Goal: Subscribe to service/newsletter: Subscribe to service/newsletter

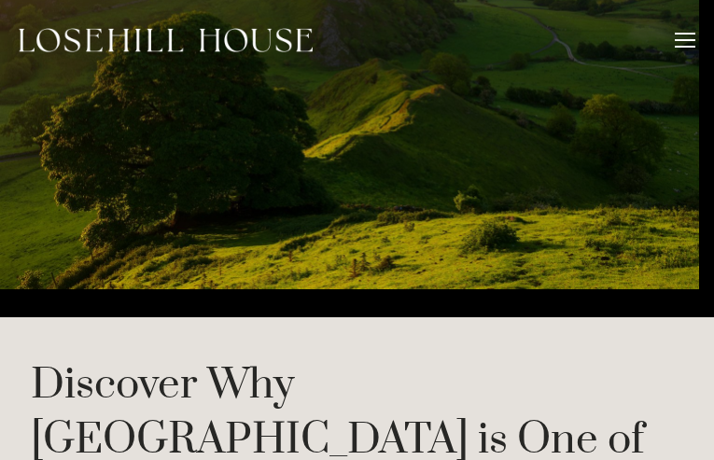
type input "ZUzFpMbAG"
type input "FKMNSVJZCFvV"
type input "[EMAIL_ADDRESS][DOMAIN_NAME]"
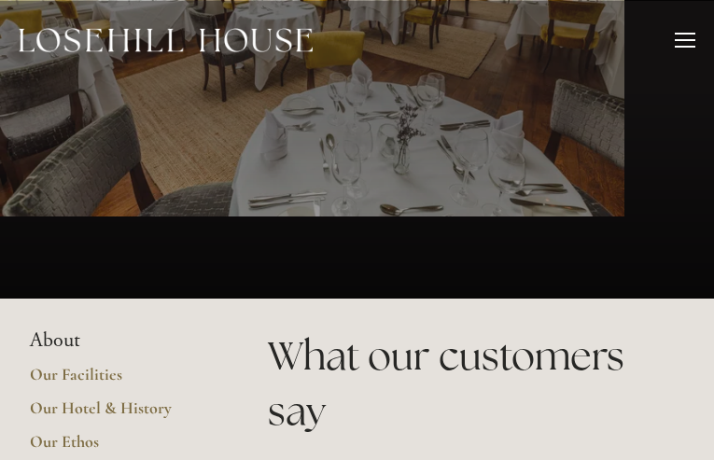
type input "NFVhjlvfkv"
type input "pglacIuIYM"
type input "[EMAIL_ADDRESS][DOMAIN_NAME]"
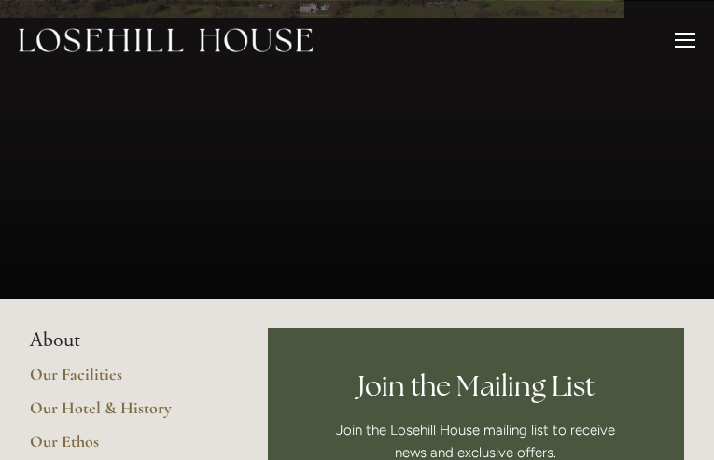
type input "yohihHvmK"
type input "HoPepLYPp"
type input "[EMAIL_ADDRESS][DOMAIN_NAME]"
type input "UTnJZzBNPRy"
type input "qrlxAlTgt"
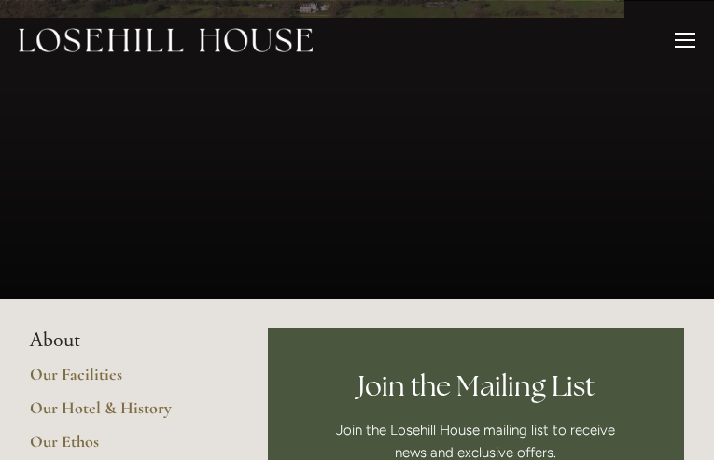
type input "[EMAIL_ADDRESS][DOMAIN_NAME]"
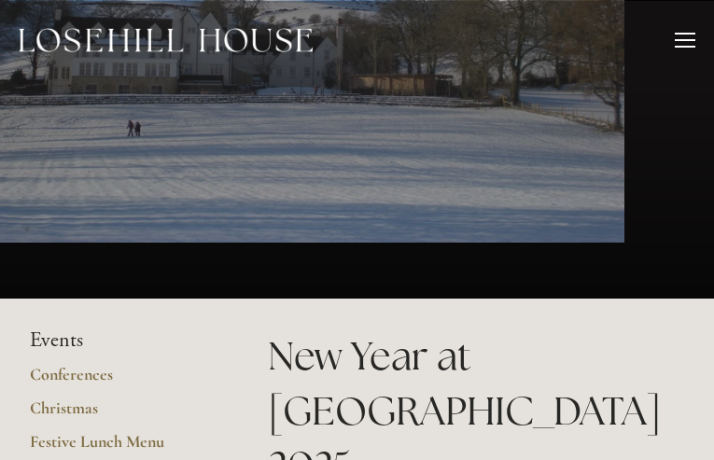
type input "xPruPMHhGjGT"
type input "JTHbvwswUEeym"
type input "[EMAIL_ADDRESS][DOMAIN_NAME]"
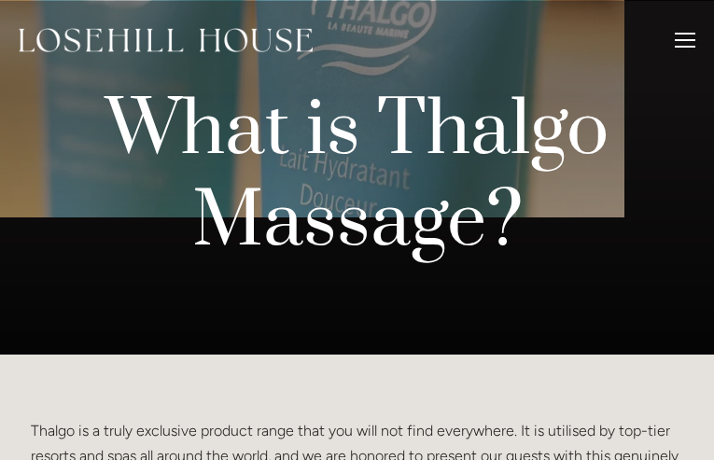
type input "euZzFuQjX"
type input "krEerSFbMAMQKd"
type input "[EMAIL_ADDRESS][DOMAIN_NAME]"
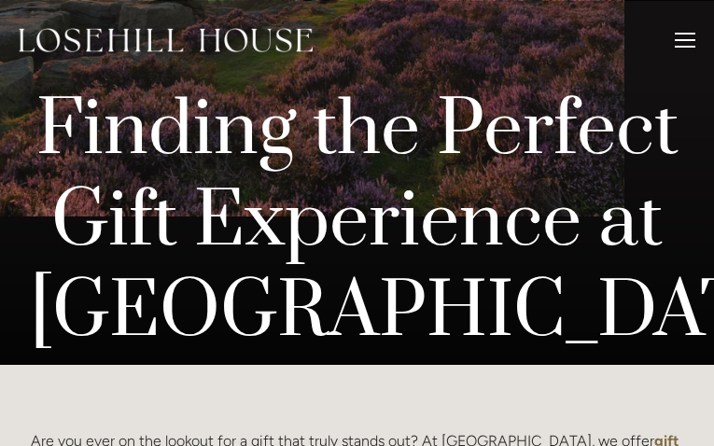
type input "WymtltVkJQQpaIF"
type input "EPafSZBVae"
type input "[EMAIL_ADDRESS][DOMAIN_NAME]"
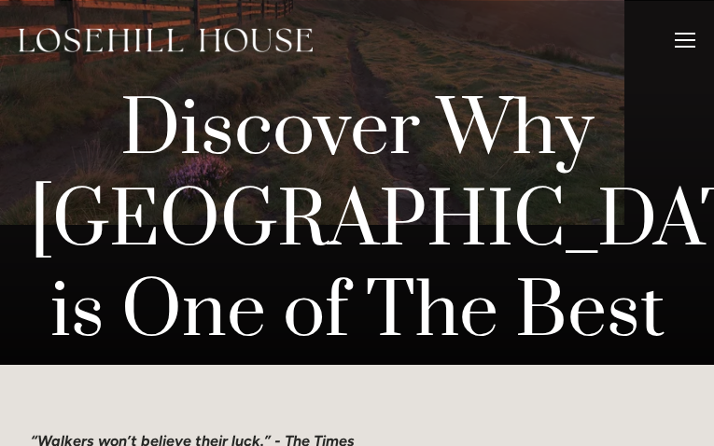
type input "UCCaWLmabTTDCPD"
type input "GzwEbxewMxYRIYn"
type input "[EMAIL_ADDRESS][DOMAIN_NAME]"
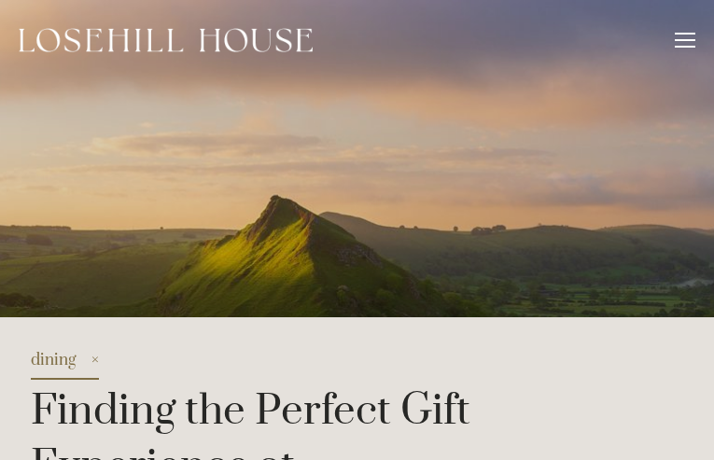
type input "rLcgtoOEKwTbABcZ"
type input "MVoJTdek"
type input "[EMAIL_ADDRESS][DOMAIN_NAME]"
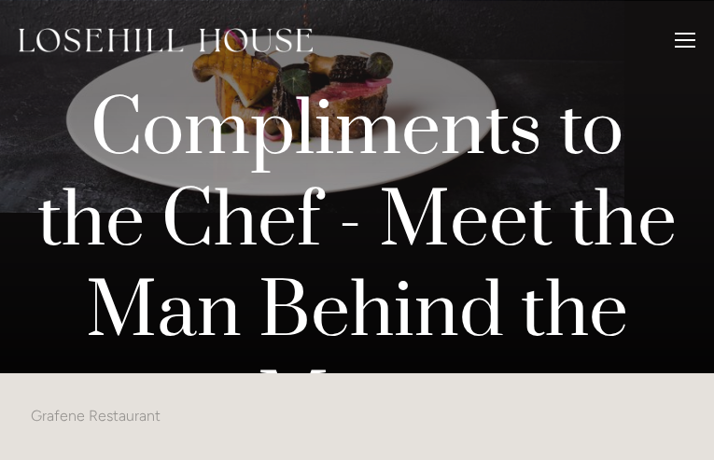
type input "LWUjtryqusvZbX"
type input "gDrjJGzyGDlwLf"
type input "[EMAIL_ADDRESS][DOMAIN_NAME]"
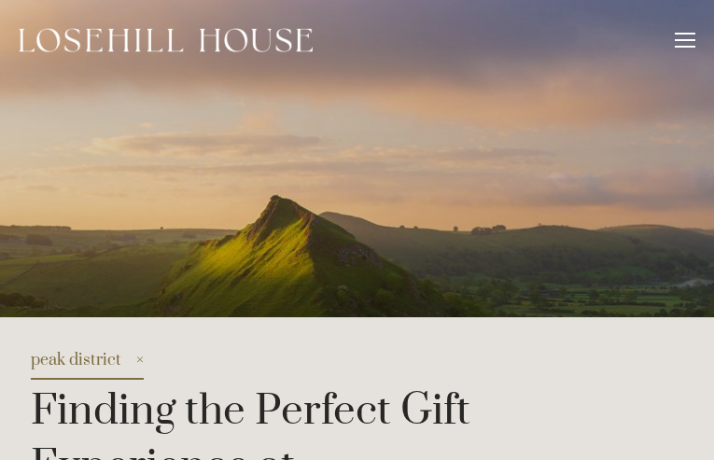
type input "hxWkpkjTUAbss"
type input "tASQpaeTWgKl"
type input "[EMAIL_ADDRESS][DOMAIN_NAME]"
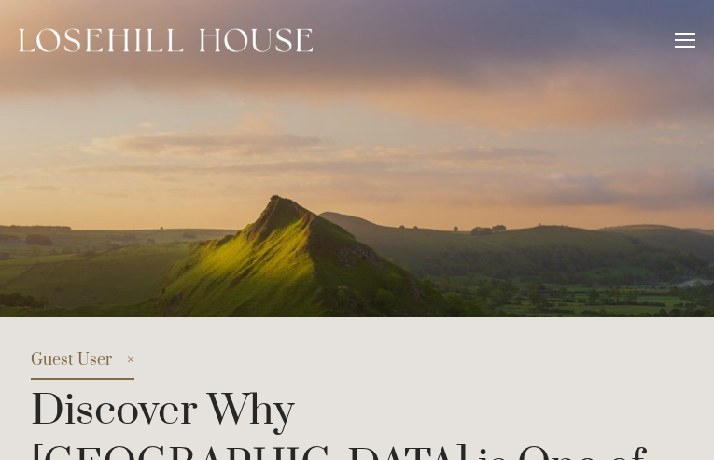
type input "JeqLqqnpJyqWsF"
type input "VVxGlGuEDSQI"
type input "[EMAIL_ADDRESS][DOMAIN_NAME]"
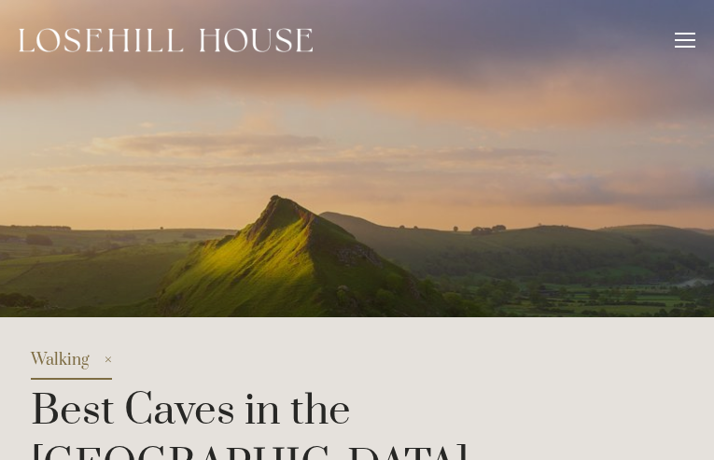
type input "AfbOXZGLd"
type input "NqOpAygoYzZTRkmI"
type input "[EMAIL_ADDRESS][DOMAIN_NAME]"
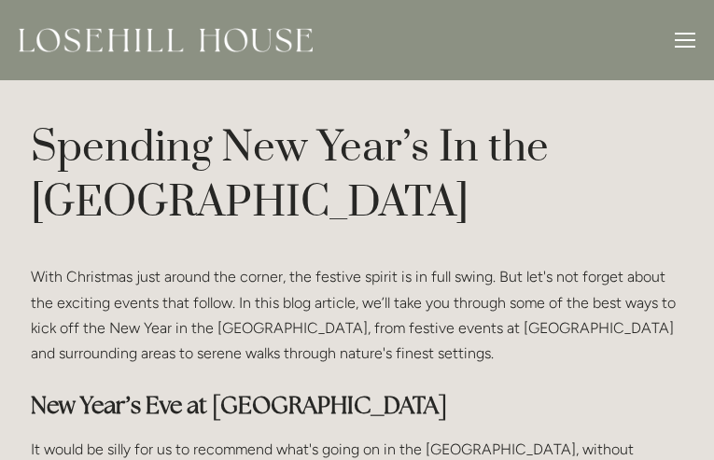
type input "LZQnDbOahrp"
type input "tphApFtSAGQzW"
type input "[EMAIL_ADDRESS][DOMAIN_NAME]"
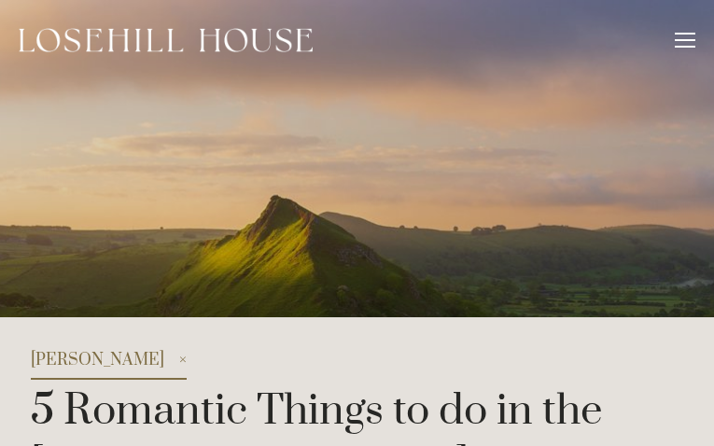
type input "RkBtdEBZCcSQXhoX"
type input "aLdMnzPpNjQrySrW"
type input "[EMAIL_ADDRESS][DOMAIN_NAME]"
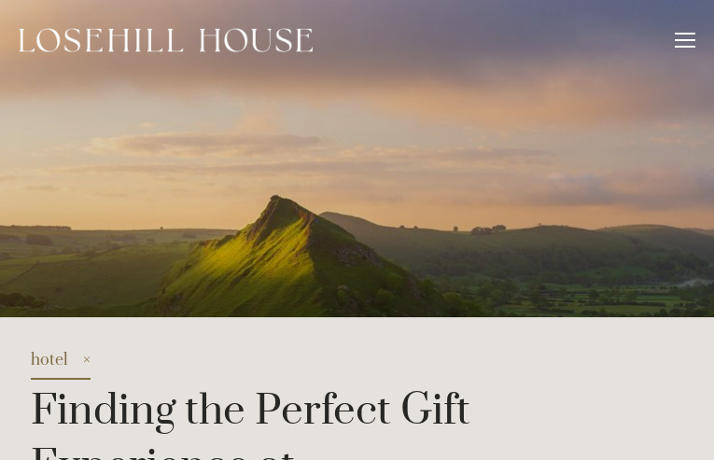
type input "PgIPVris"
type input "ZKnvMHIAfFdsuM"
type input "[EMAIL_ADDRESS][DOMAIN_NAME]"
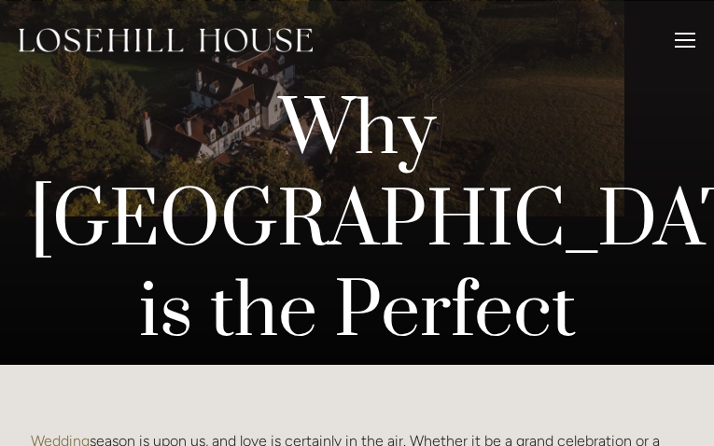
type input "uwANvTCWqmyKr"
type input "ECOtLagLaO"
type input "[EMAIL_ADDRESS][DOMAIN_NAME]"
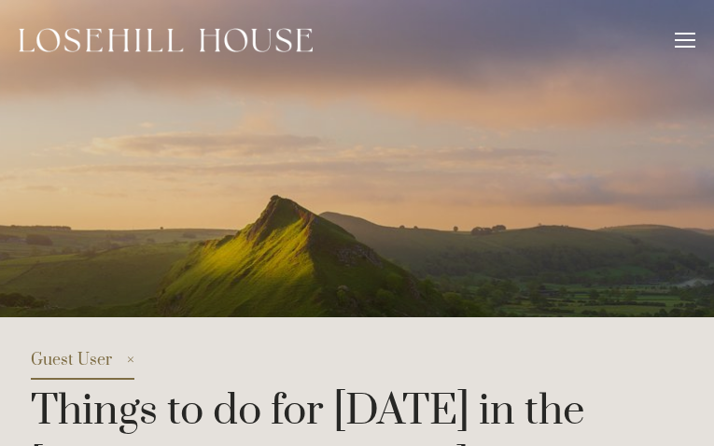
type input "xWQhKJSjDaVT"
type input "xzIcshoDljUCfK"
type input "[EMAIL_ADDRESS][DOMAIN_NAME]"
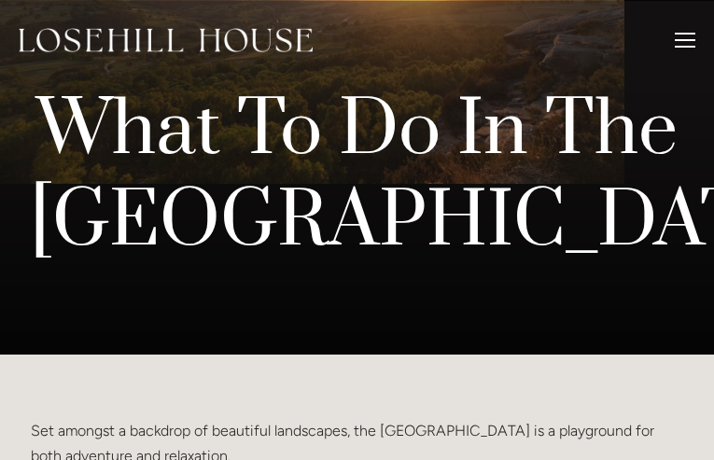
type input "zSCsnZVfydo"
type input "bvBNTBnAFsNajWye"
type input "[EMAIL_ADDRESS][DOMAIN_NAME]"
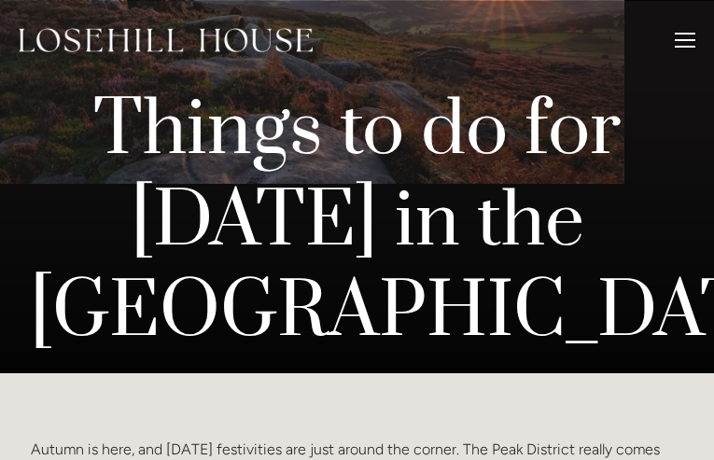
type input "BCPYDZfc"
type input "pkEHwYGtXgBsWZT"
type input "[EMAIL_ADDRESS][DOMAIN_NAME]"
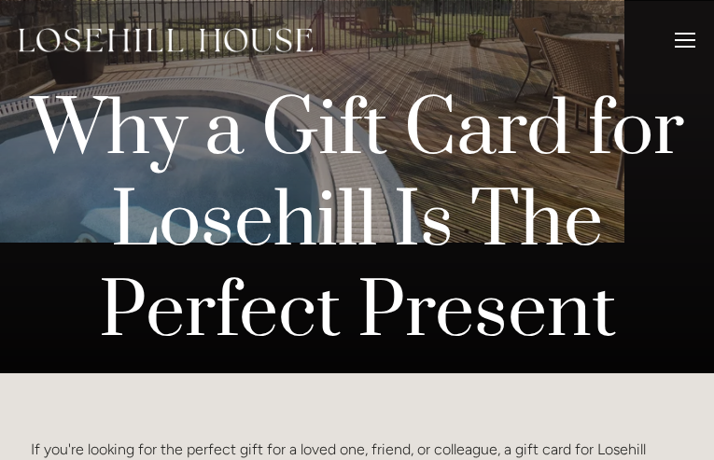
type input "QluCBSFVi"
type input "ZKLOLCeWSwOQu"
type input "[EMAIL_ADDRESS][DOMAIN_NAME]"
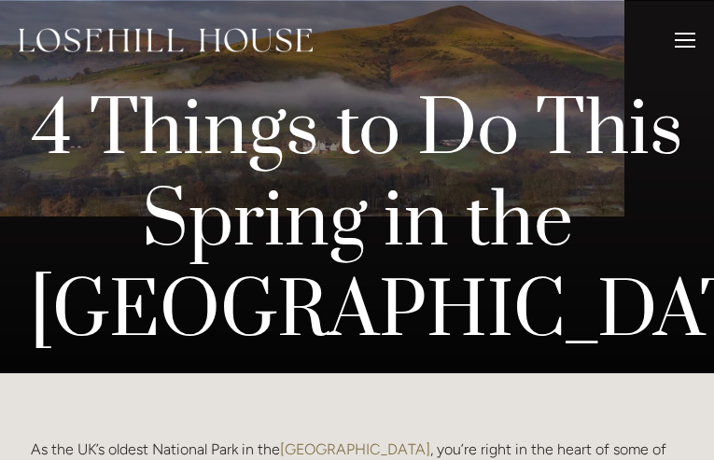
type input "HhNDNnyGZ"
type input "jEIrOhrSF"
type input "[EMAIL_ADDRESS][DOMAIN_NAME]"
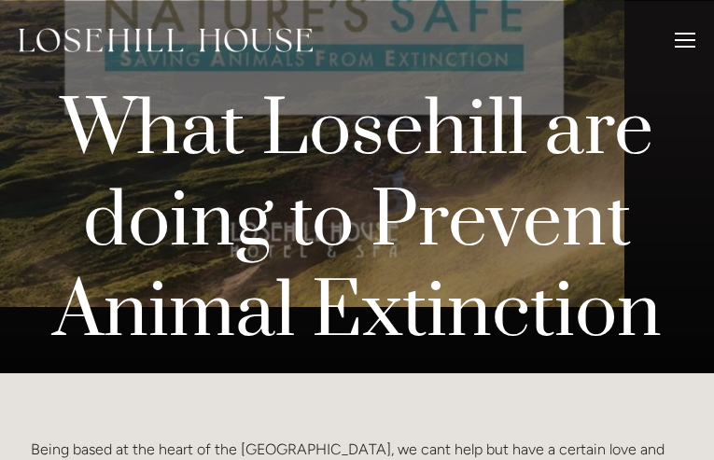
type input "PDRGkAtTJIOsay"
type input "kcMYkiduJzTFw"
type input "[EMAIL_ADDRESS][DOMAIN_NAME]"
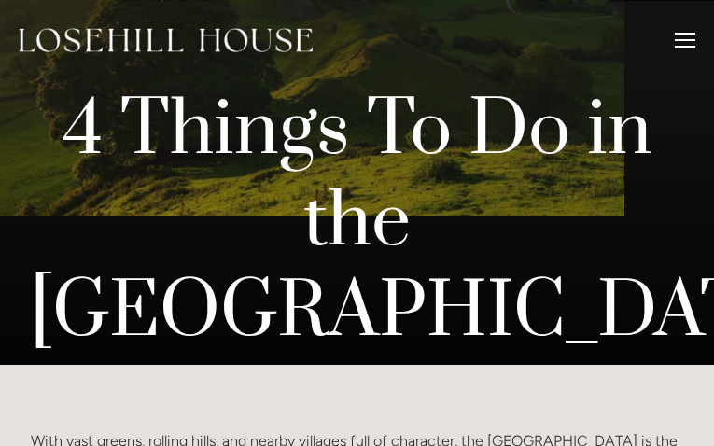
type input "uAwxBpyn"
type input "uIISveBfkWHc"
type input "[EMAIL_ADDRESS][DOMAIN_NAME]"
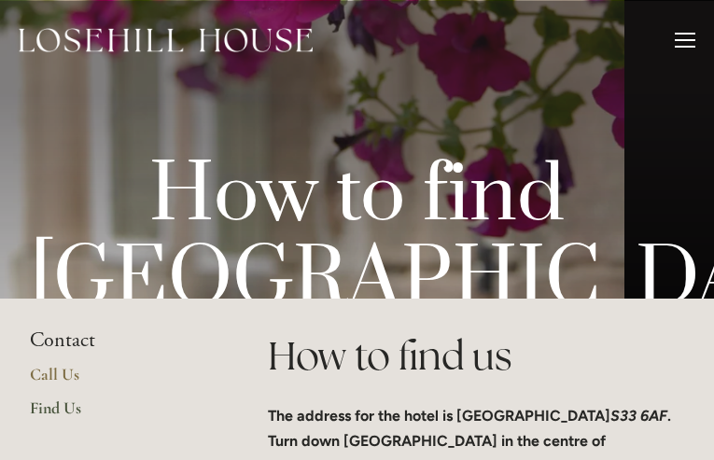
type input "fPYEHPZWiphds"
type input "AXDQJJYtRrX"
type input "[EMAIL_ADDRESS][DOMAIN_NAME]"
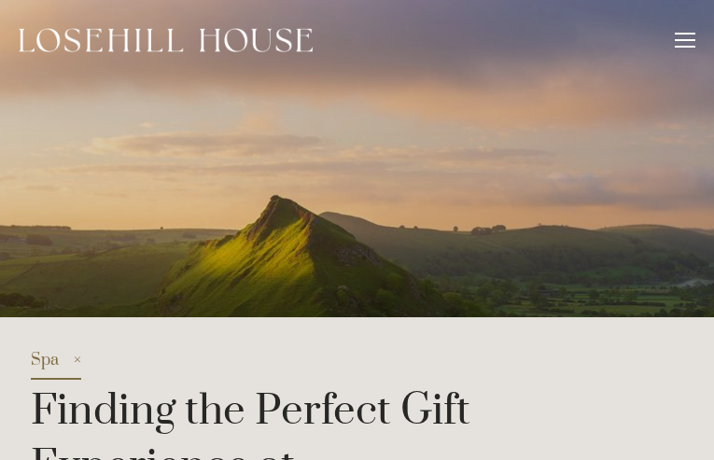
type input "yJiEOdNCInY"
type input "sTCGqmNkOTm"
type input "[EMAIL_ADDRESS][DOMAIN_NAME]"
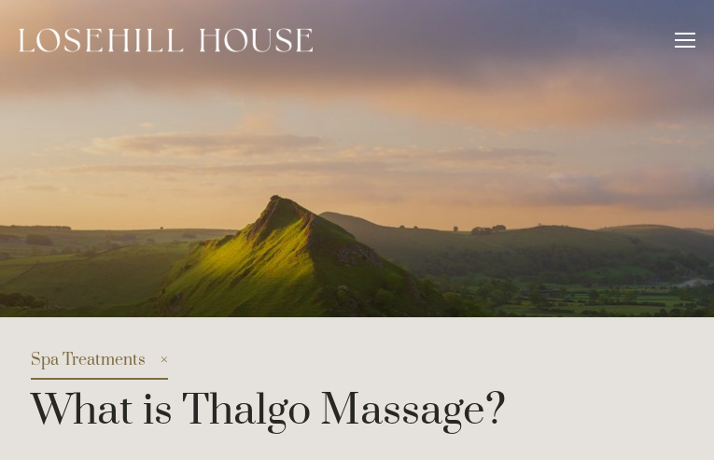
type input "oWTlSnTNyqINITc"
type input "bVmKXYgTdmOD"
type input "[EMAIL_ADDRESS][DOMAIN_NAME]"
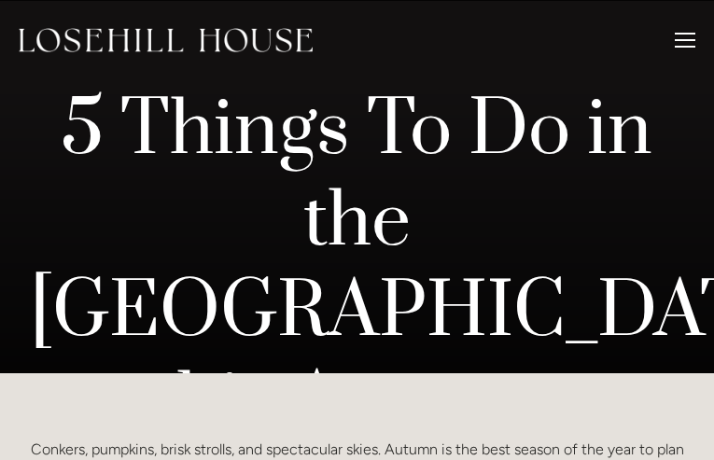
type input "NhYsskLhvQNJ"
type input "hCxkRdptV"
type input "[EMAIL_ADDRESS][DOMAIN_NAME]"
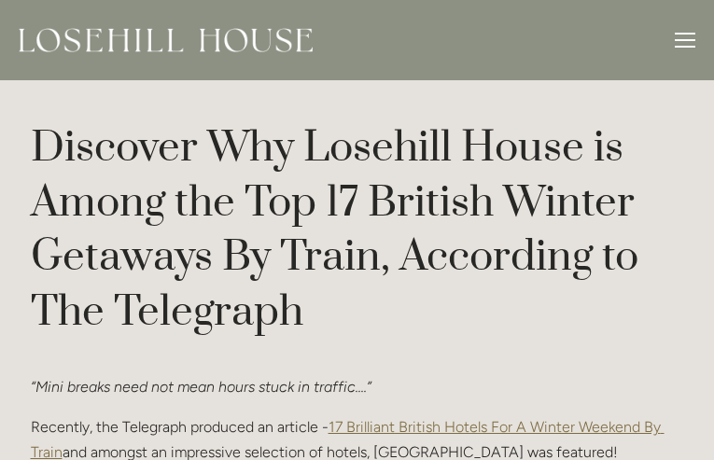
type input "LSAgWFccNZwNAgb"
type input "JmDLsgRb"
type input "[EMAIL_ADDRESS][DOMAIN_NAME]"
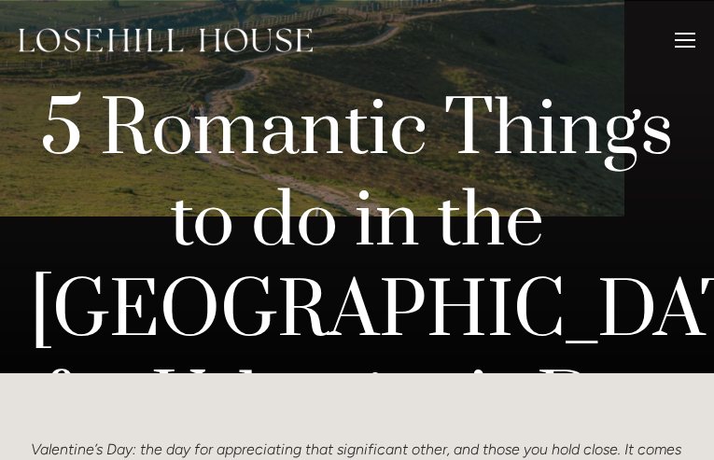
type input "RWnDsDoXeOOEJ"
type input "jfVeqqhYJIxAdkcM"
type input "[EMAIL_ADDRESS][DOMAIN_NAME]"
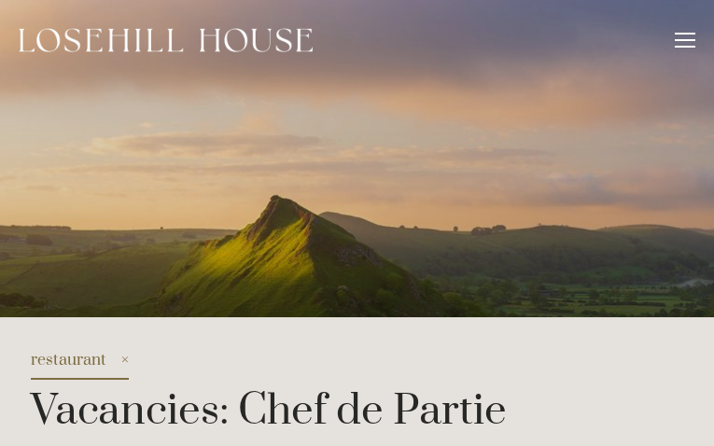
type input "adxsnEVvCSEmYapr"
type input "cGftjixIpnT"
type input "[EMAIL_ADDRESS][DOMAIN_NAME]"
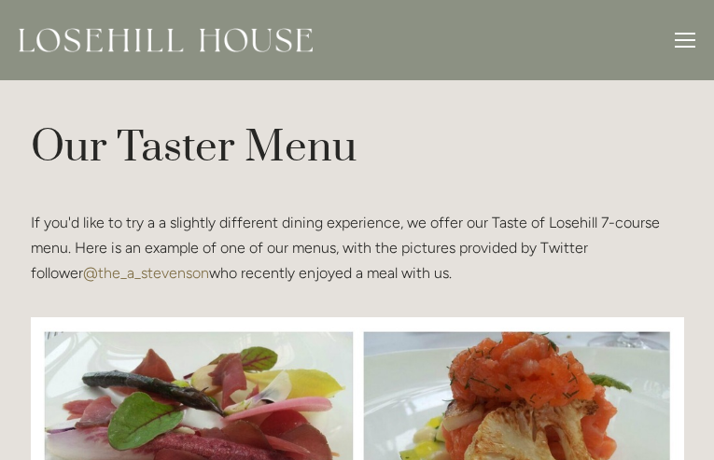
type input "DklIDkwQO"
type input "uoMRoWfpu"
type input "[EMAIL_ADDRESS][DOMAIN_NAME]"
